Goal: Information Seeking & Learning: Learn about a topic

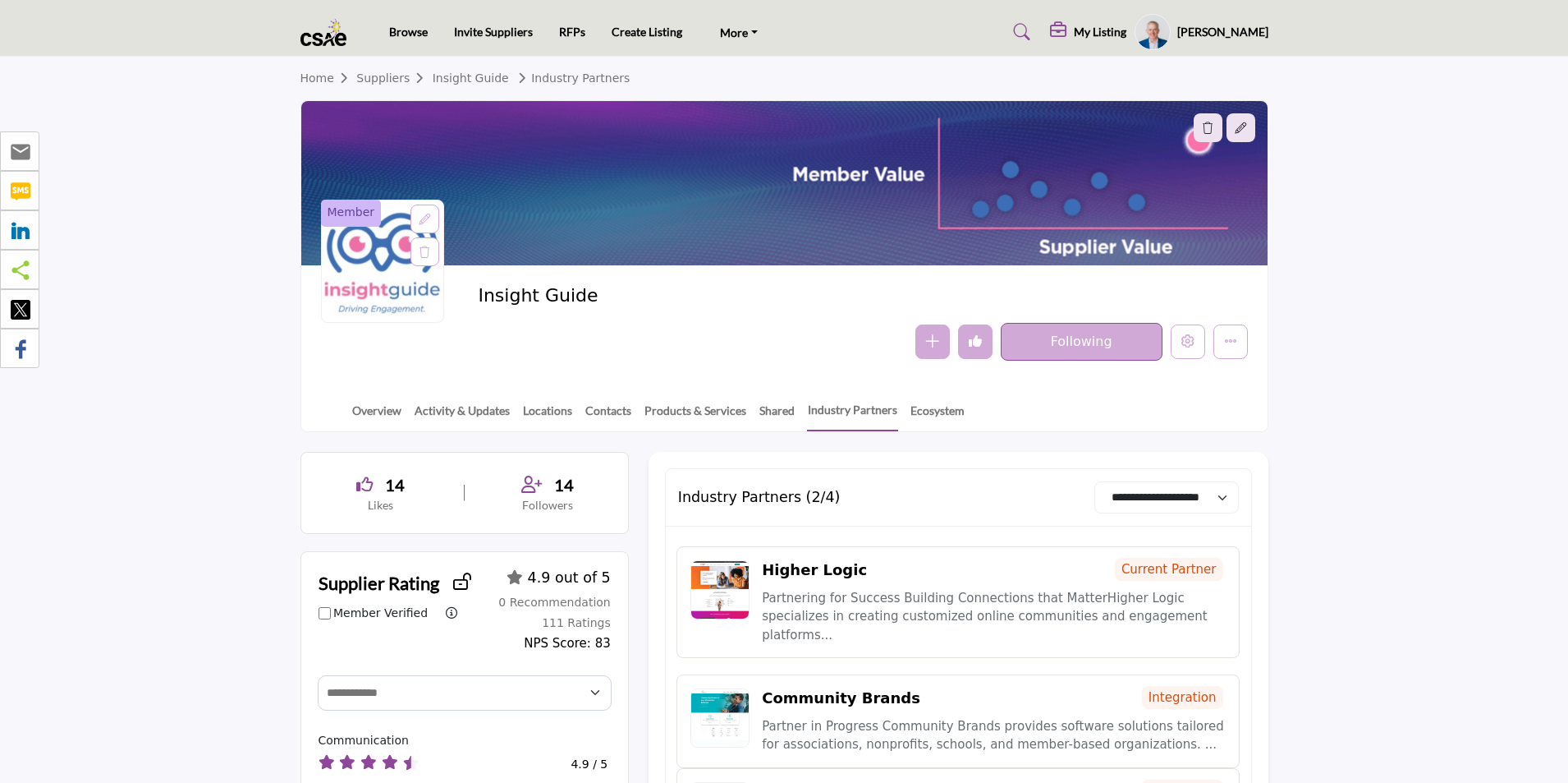
click at [382, 409] on link "Overview" at bounding box center [377, 416] width 50 height 29
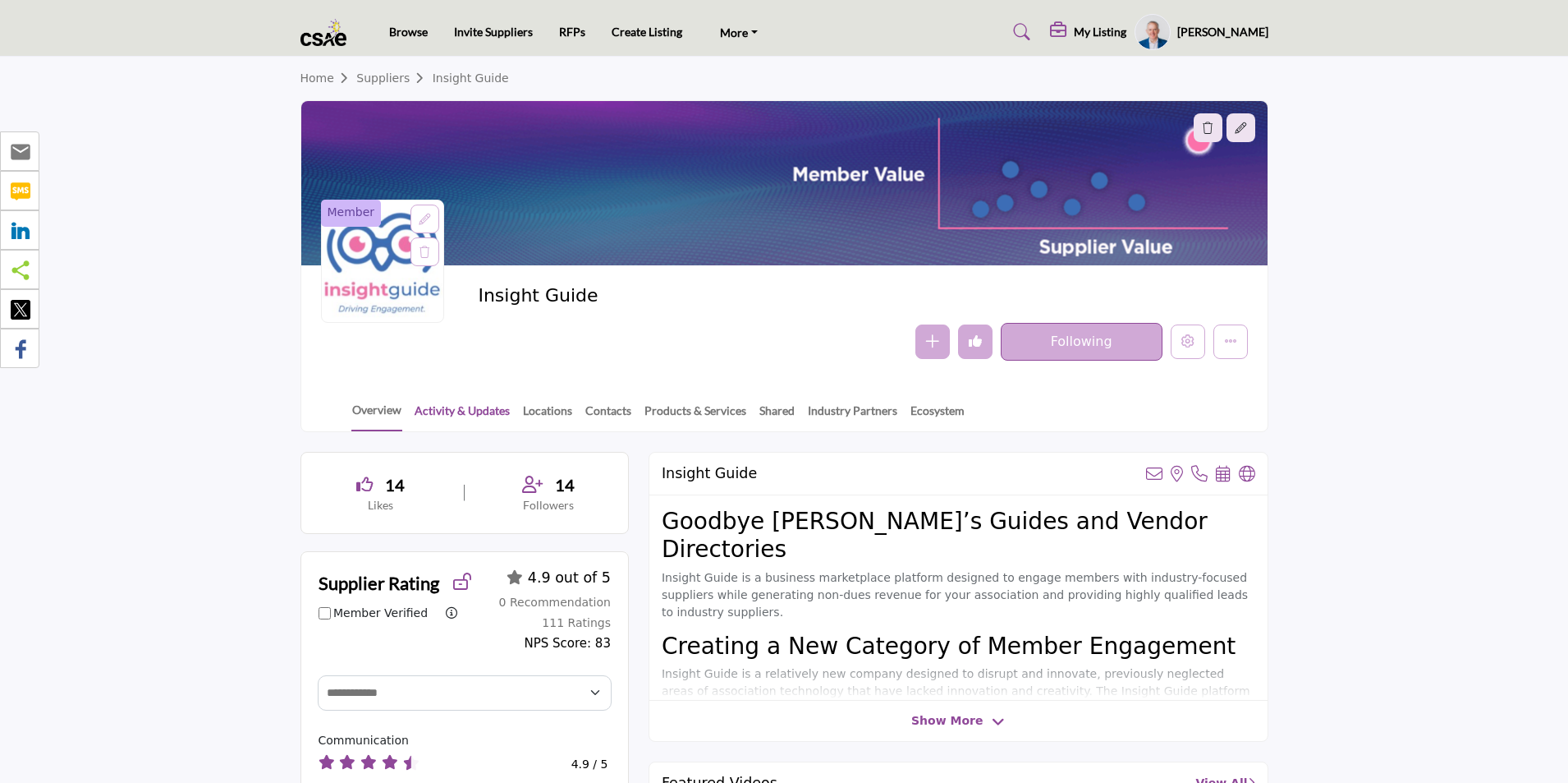
click at [450, 408] on link "Activity & Updates" at bounding box center [462, 416] width 96 height 29
click at [543, 411] on link "Locations" at bounding box center [547, 416] width 50 height 29
click at [603, 412] on link "Contacts" at bounding box center [608, 416] width 48 height 29
click at [665, 411] on link "Products & Services" at bounding box center [695, 416] width 104 height 29
click at [774, 411] on link "Shared" at bounding box center [776, 416] width 37 height 29
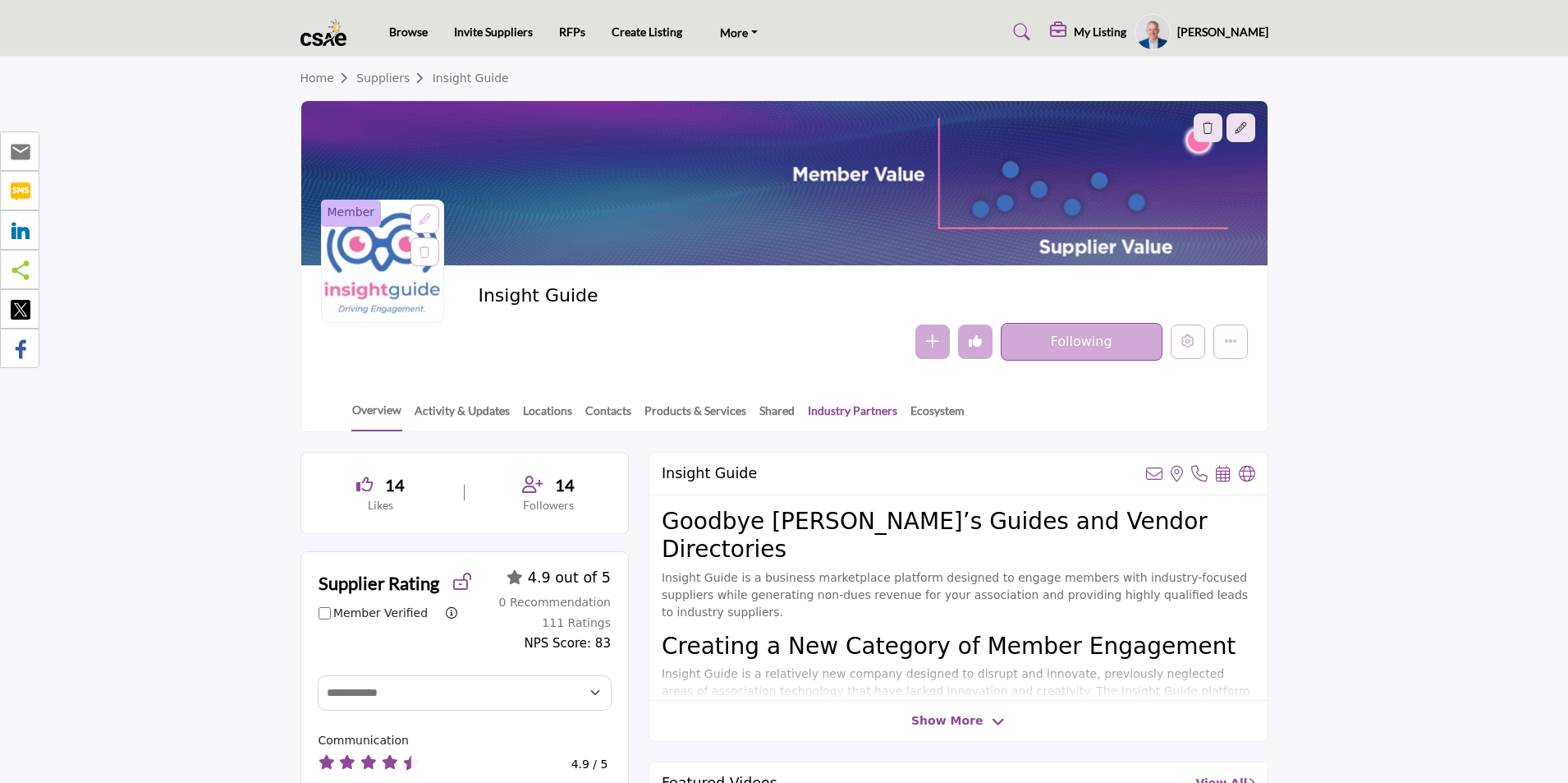
click at [821, 411] on link "Industry Partners" at bounding box center [852, 416] width 91 height 29
click at [919, 411] on link "Ecosystem" at bounding box center [938, 416] width 56 height 29
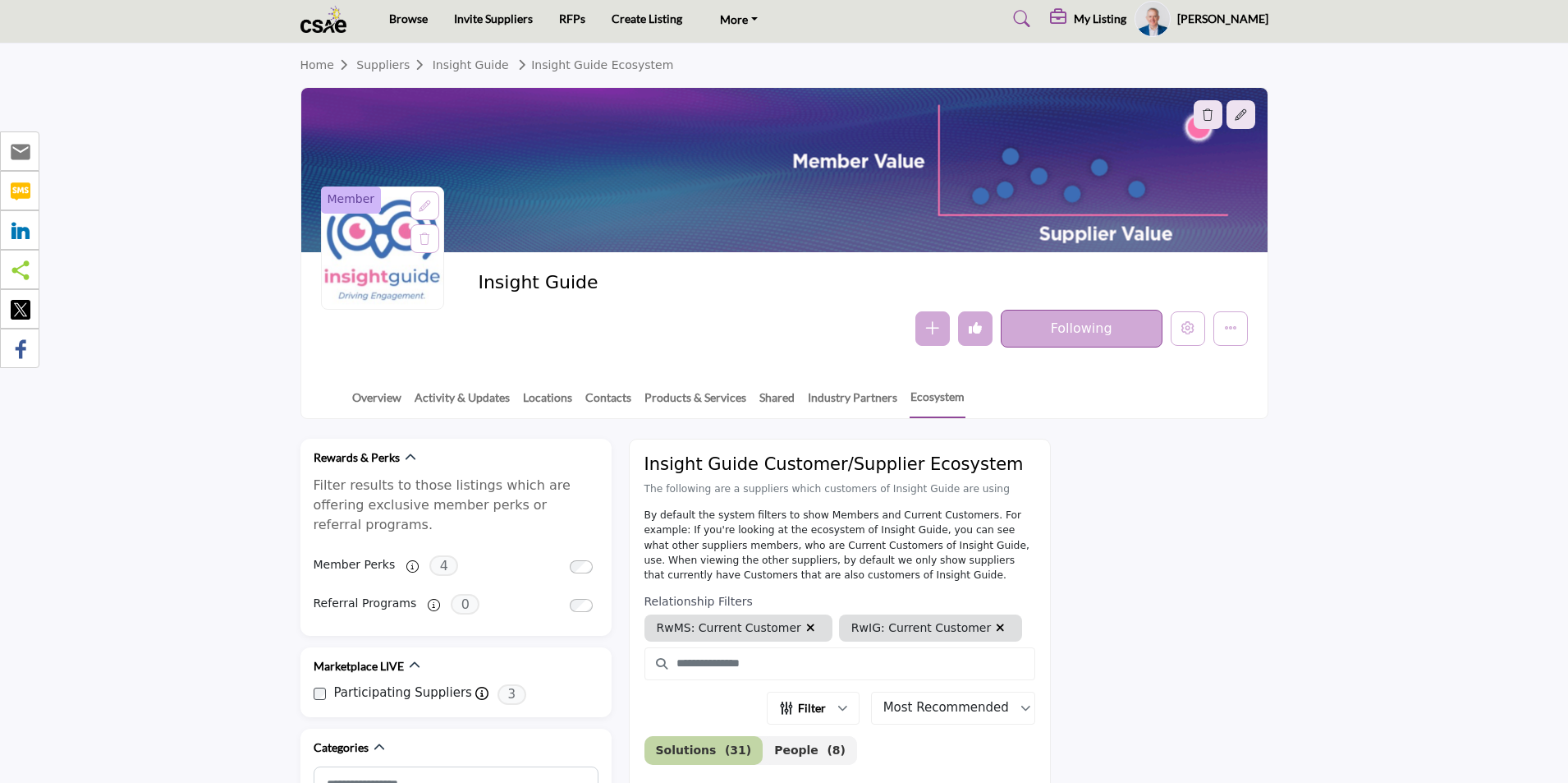
scroll to position [328, 0]
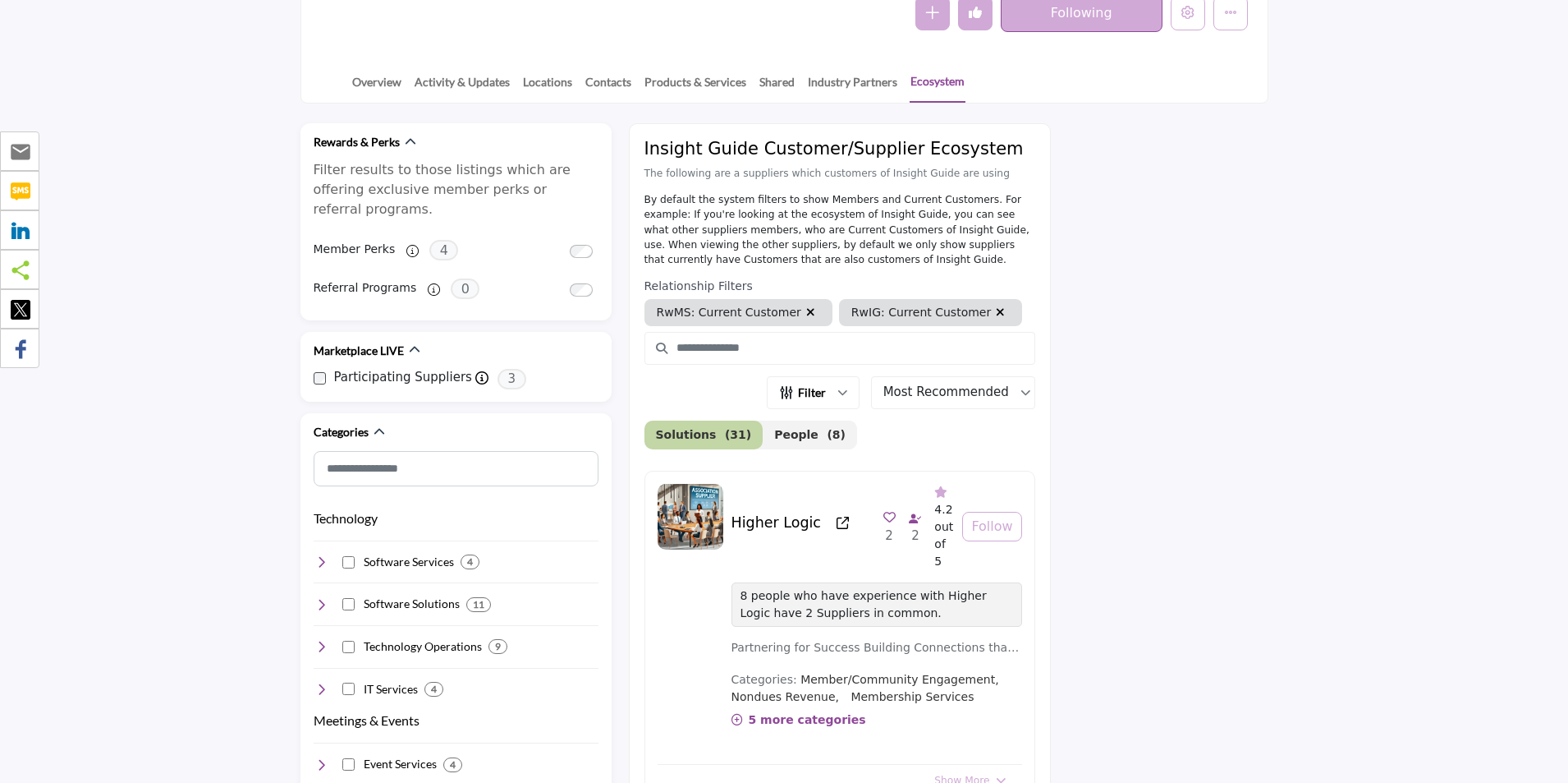
click at [941, 83] on link "Ecosystem" at bounding box center [938, 88] width 56 height 31
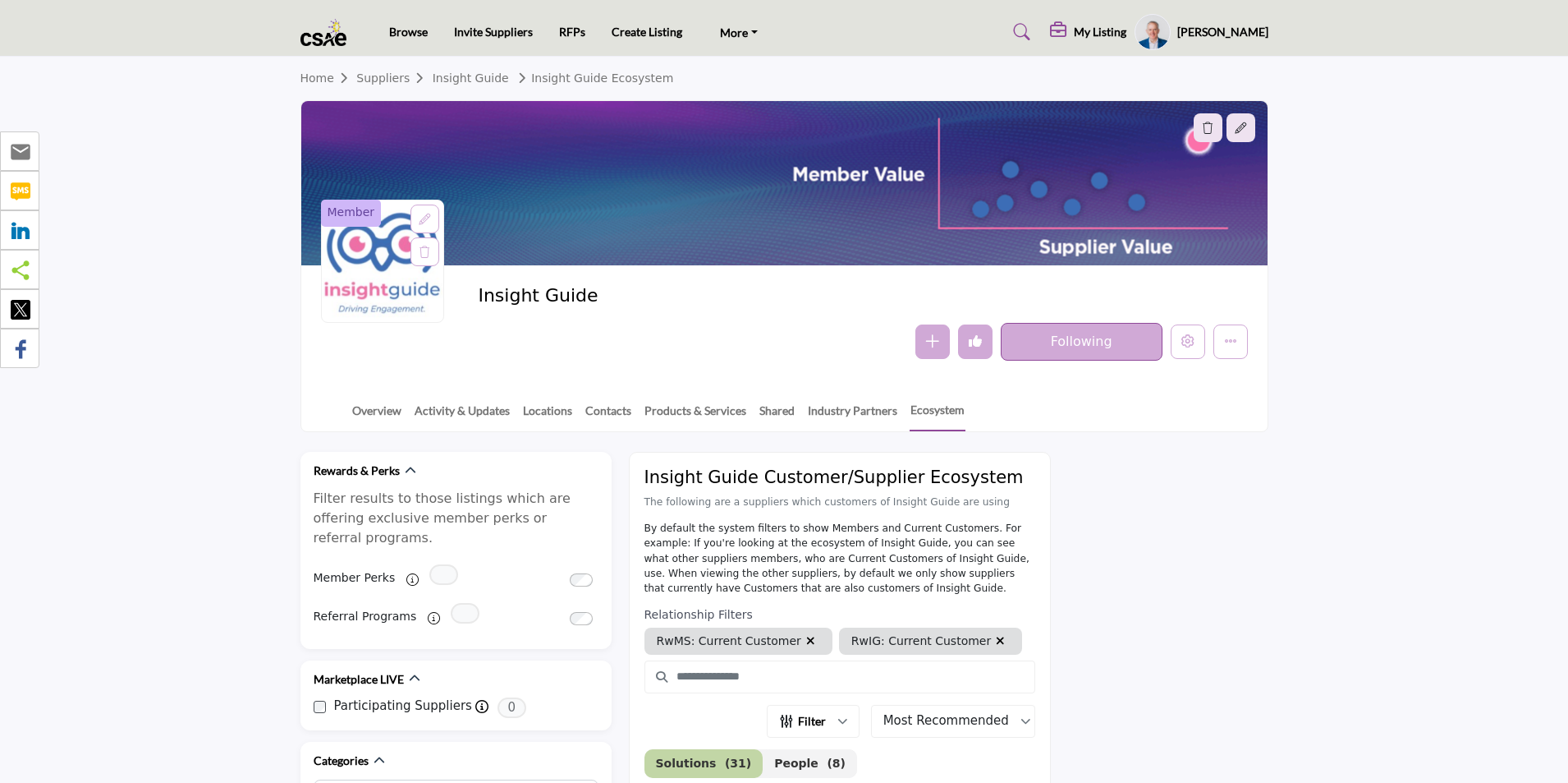
scroll to position [328, 0]
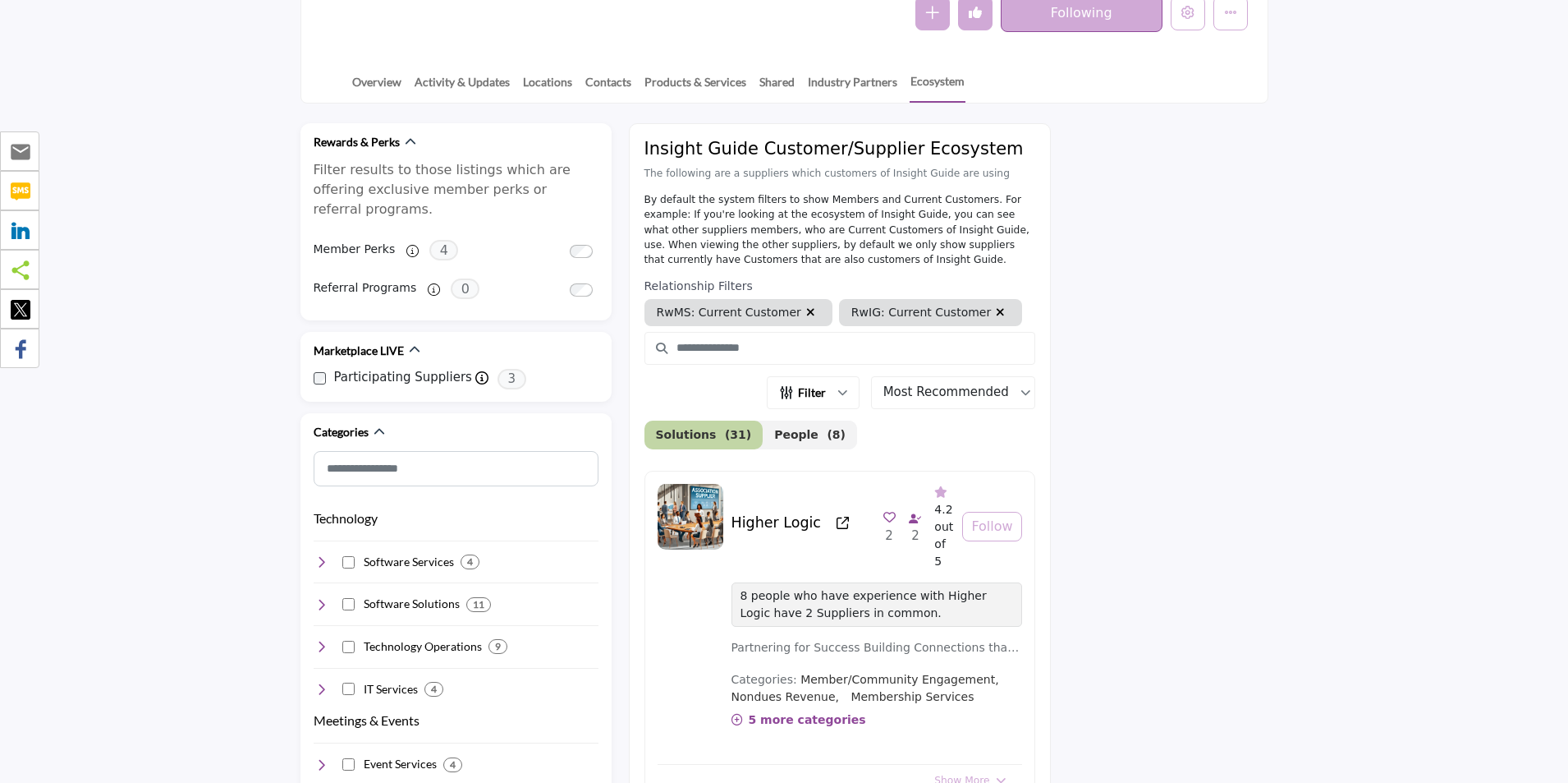
click at [586, 25] on div "Follow Following Message Recommended Add to My Suppliers Phone Number Claim Lis…" at bounding box center [862, 14] width 769 height 38
